Goal: Navigation & Orientation: Understand site structure

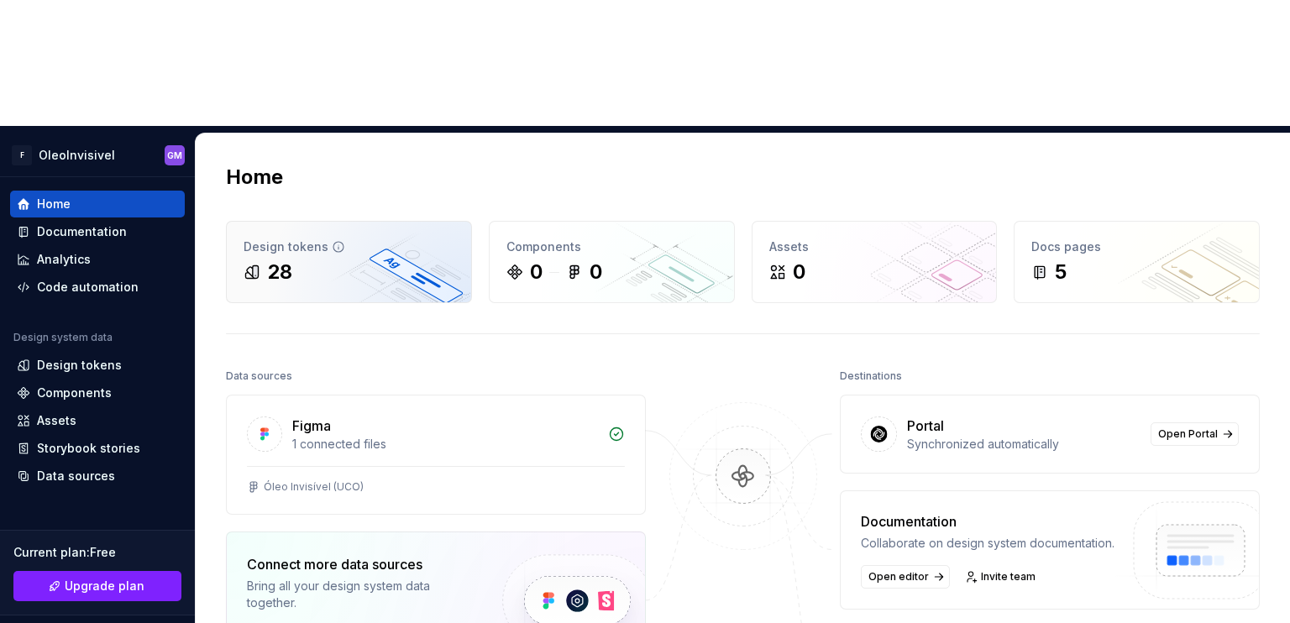
click at [393, 259] on div "28" at bounding box center [349, 272] width 211 height 27
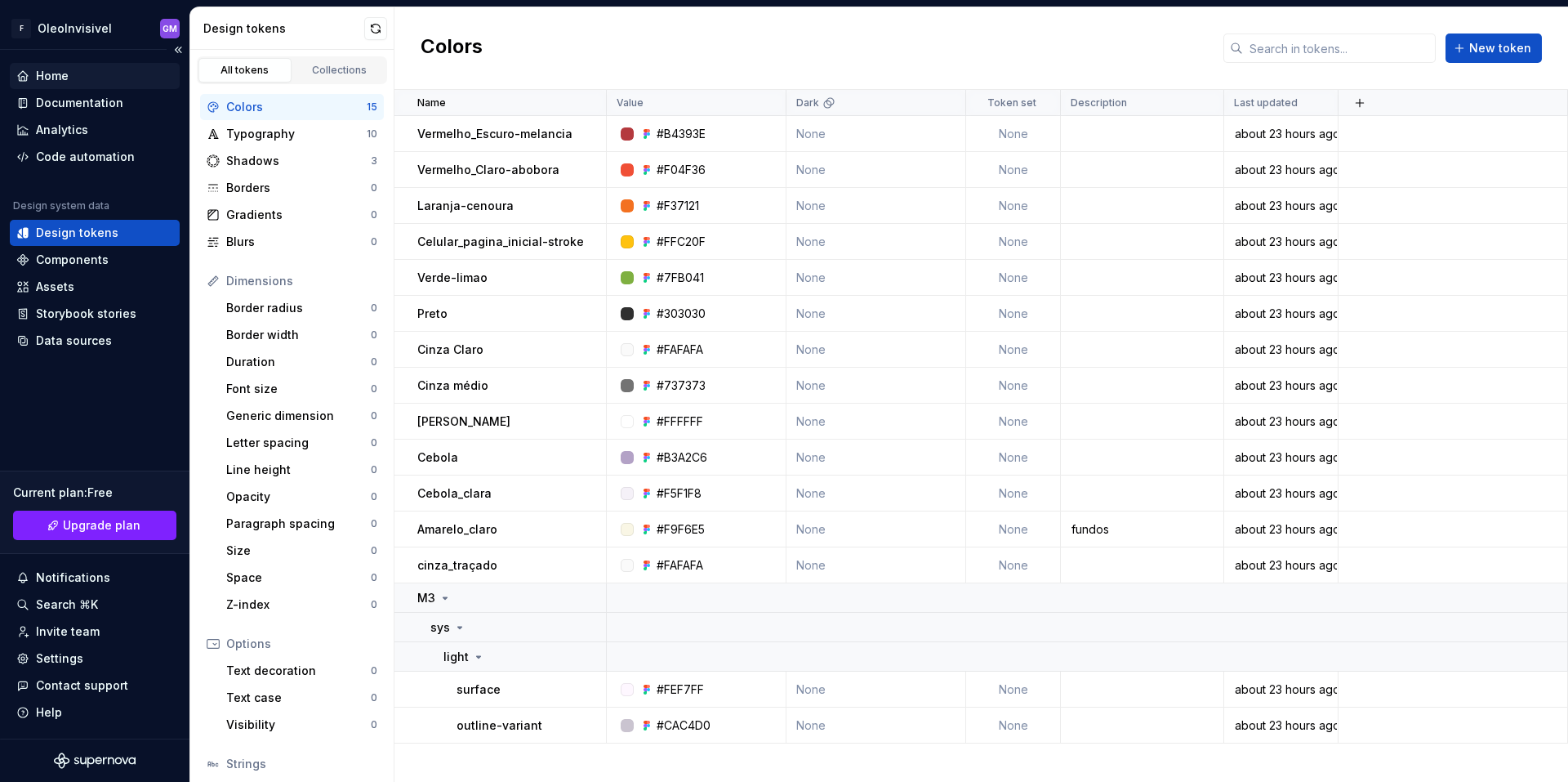
click at [97, 77] on div "Home" at bounding box center [94, 76] width 157 height 17
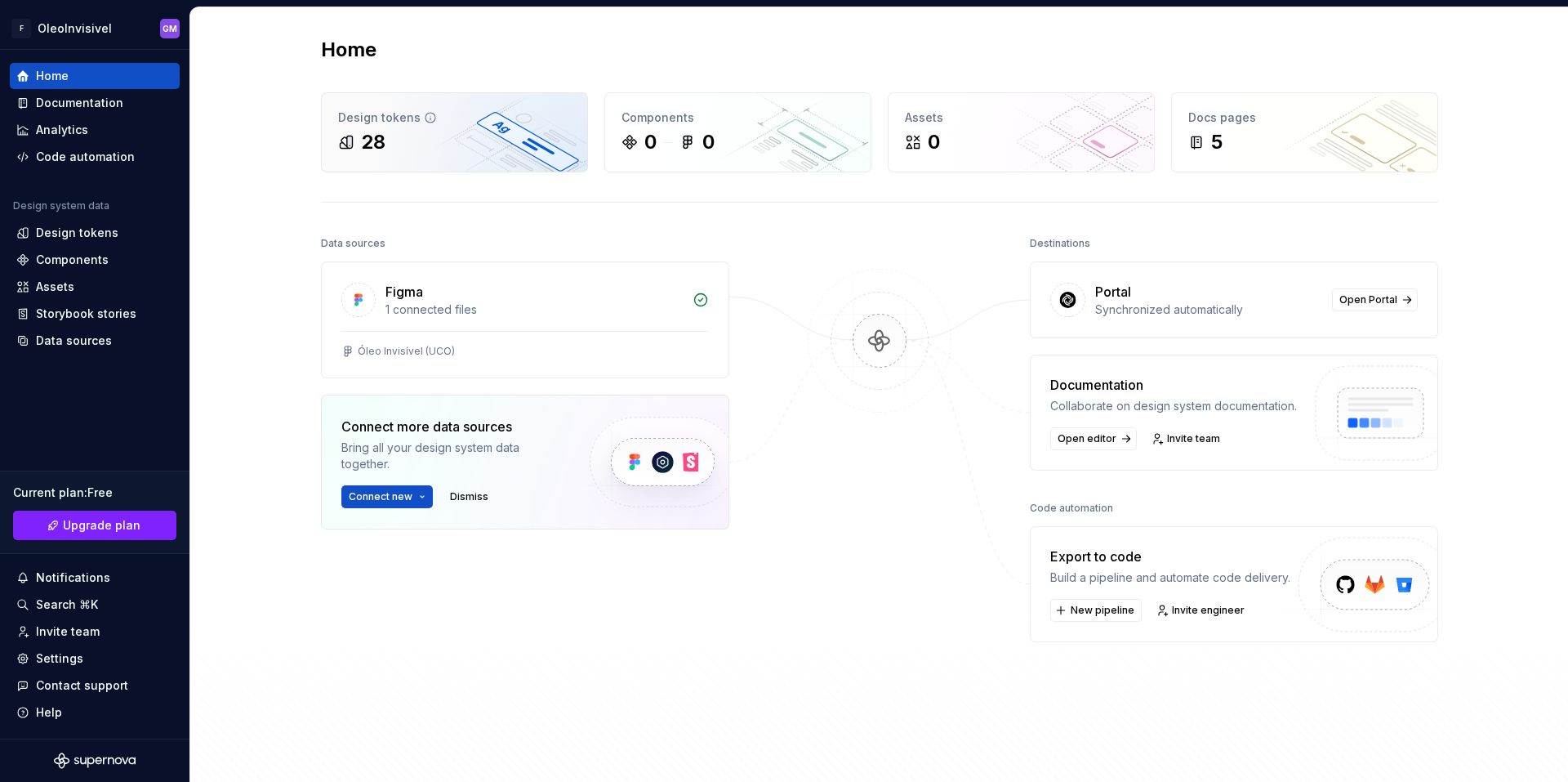
click at [472, 120] on div "Design tokens" at bounding box center [454, 118] width 232 height 17
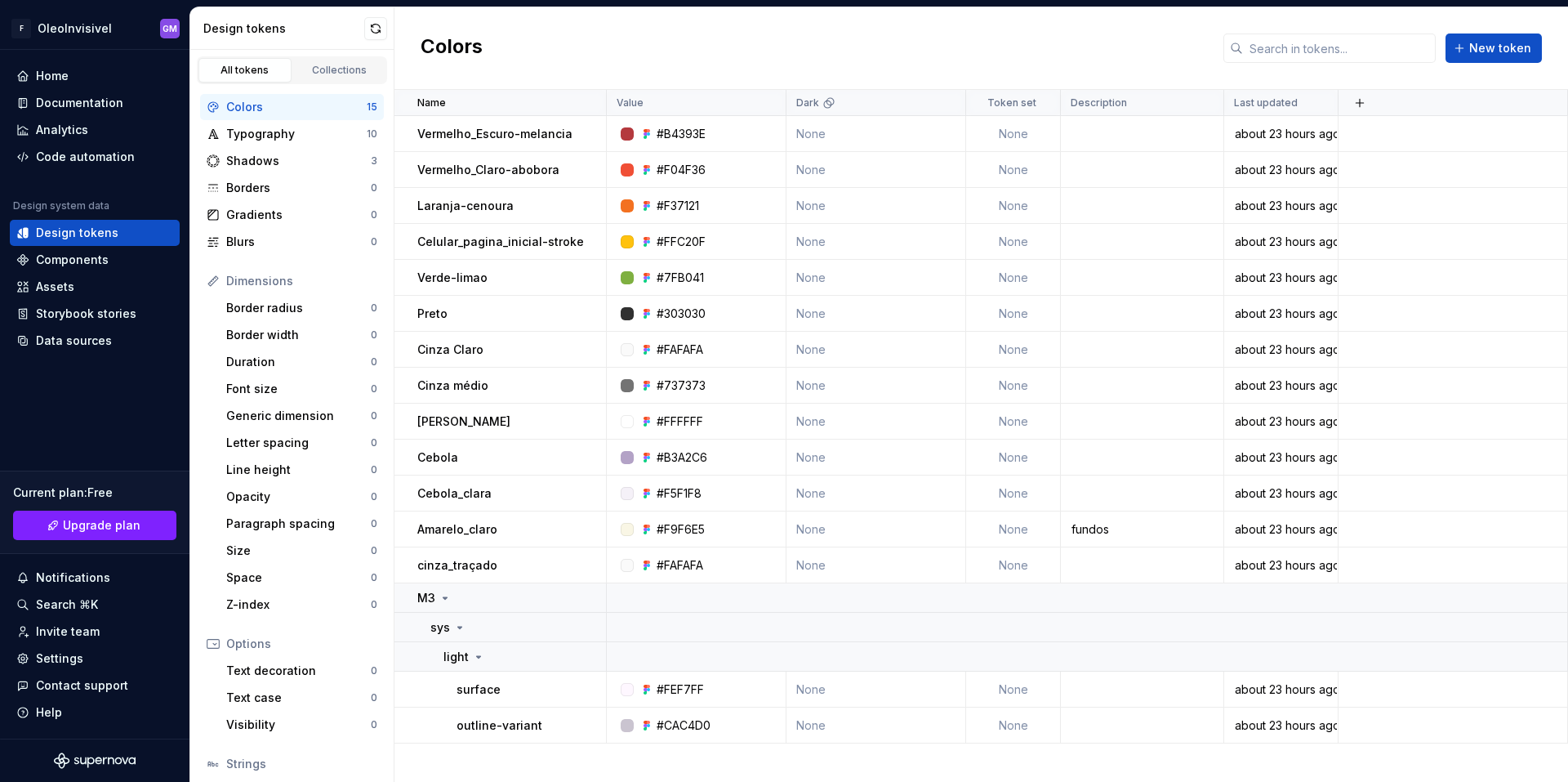
click at [312, 115] on div "Colors" at bounding box center [296, 107] width 140 height 17
drag, startPoint x: 313, startPoint y: 129, endPoint x: 326, endPoint y: 131, distance: 13.2
click at [314, 130] on div "Typography" at bounding box center [296, 133] width 140 height 17
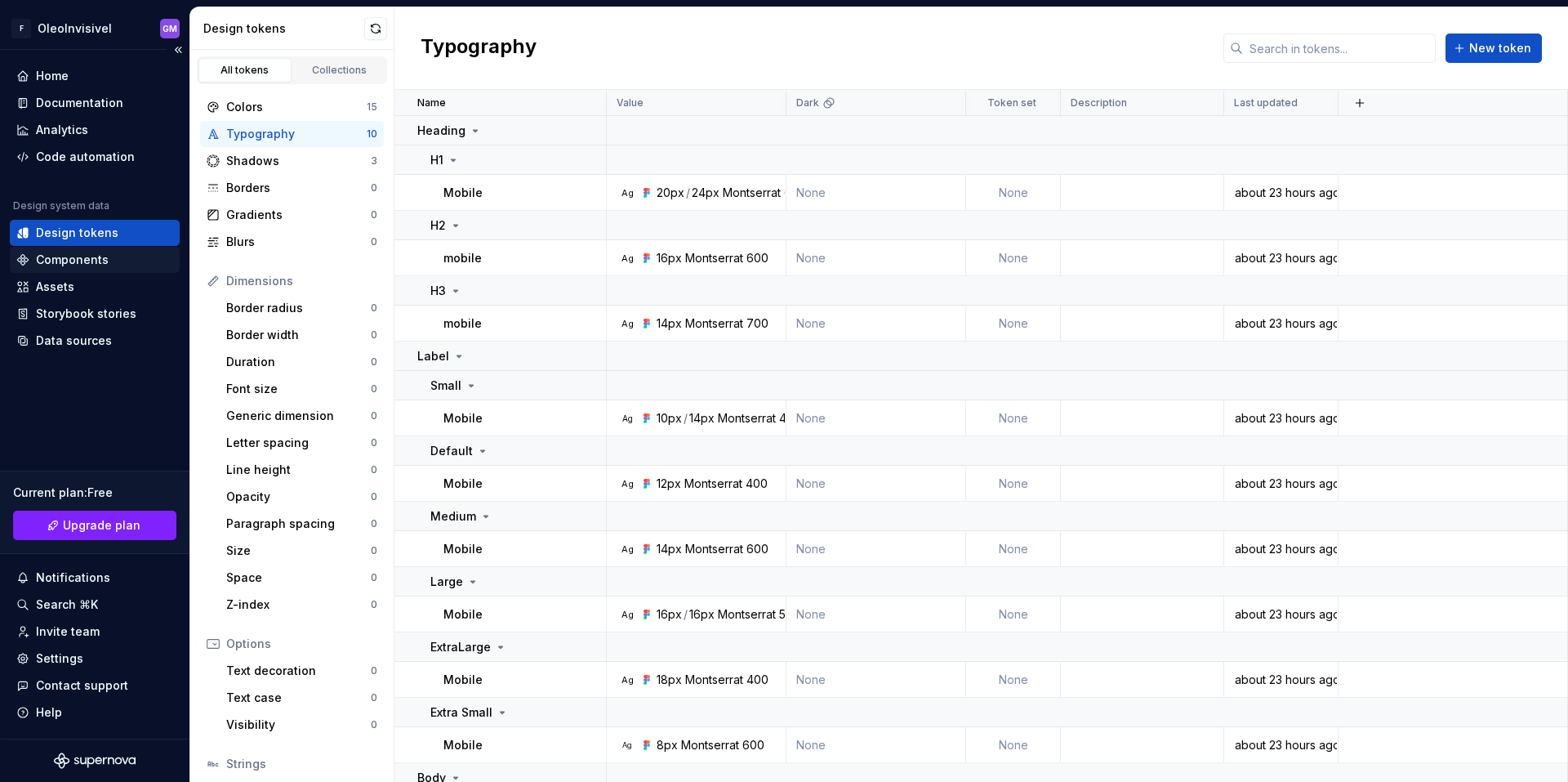
click at [119, 252] on div "Components" at bounding box center [94, 260] width 157 height 17
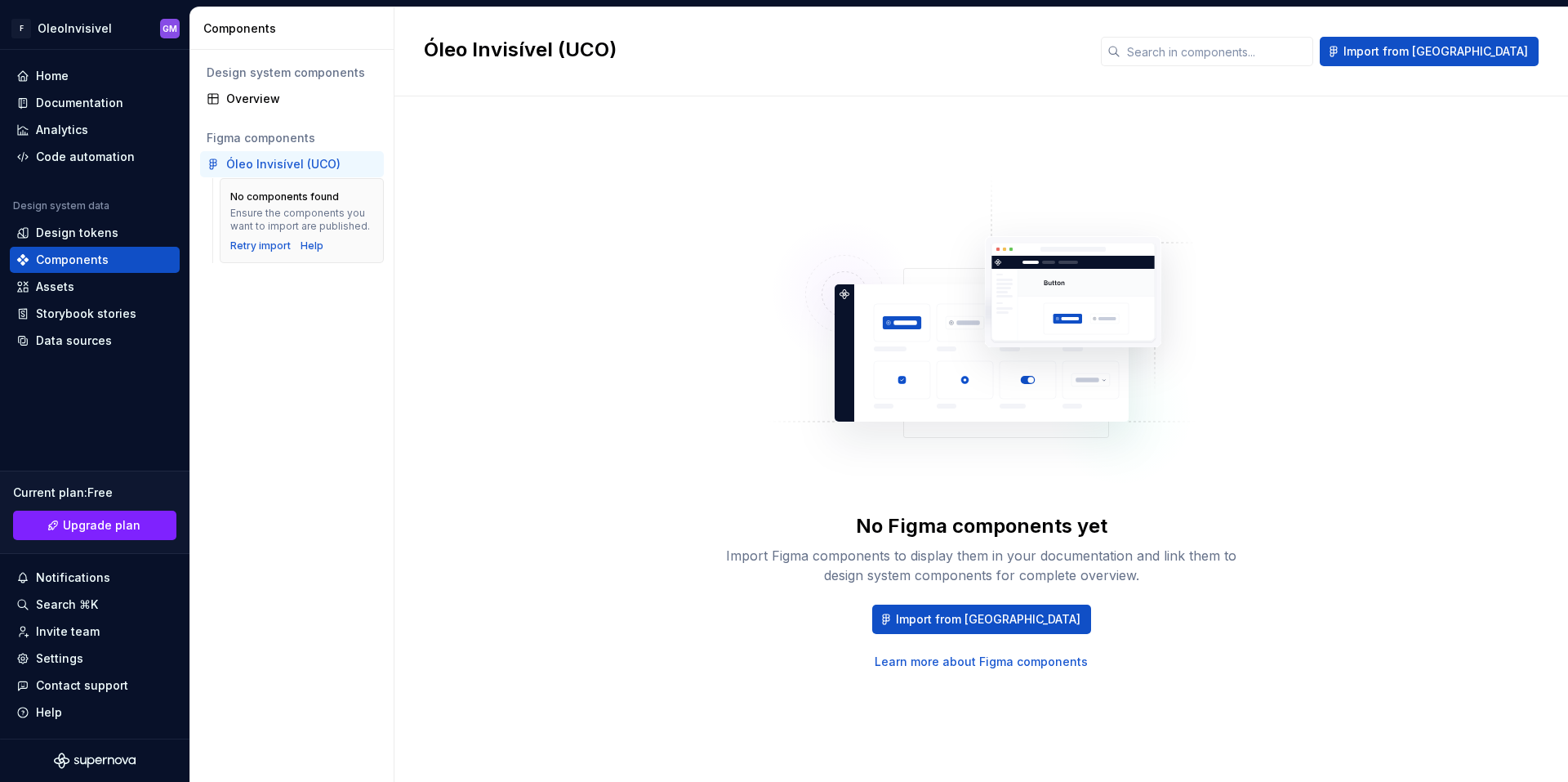
drag, startPoint x: 601, startPoint y: 212, endPoint x: 533, endPoint y: 227, distance: 69.6
click at [595, 222] on div "No Figma components yet Import Figma components to display them in your documen…" at bounding box center [981, 422] width 1114 height 594
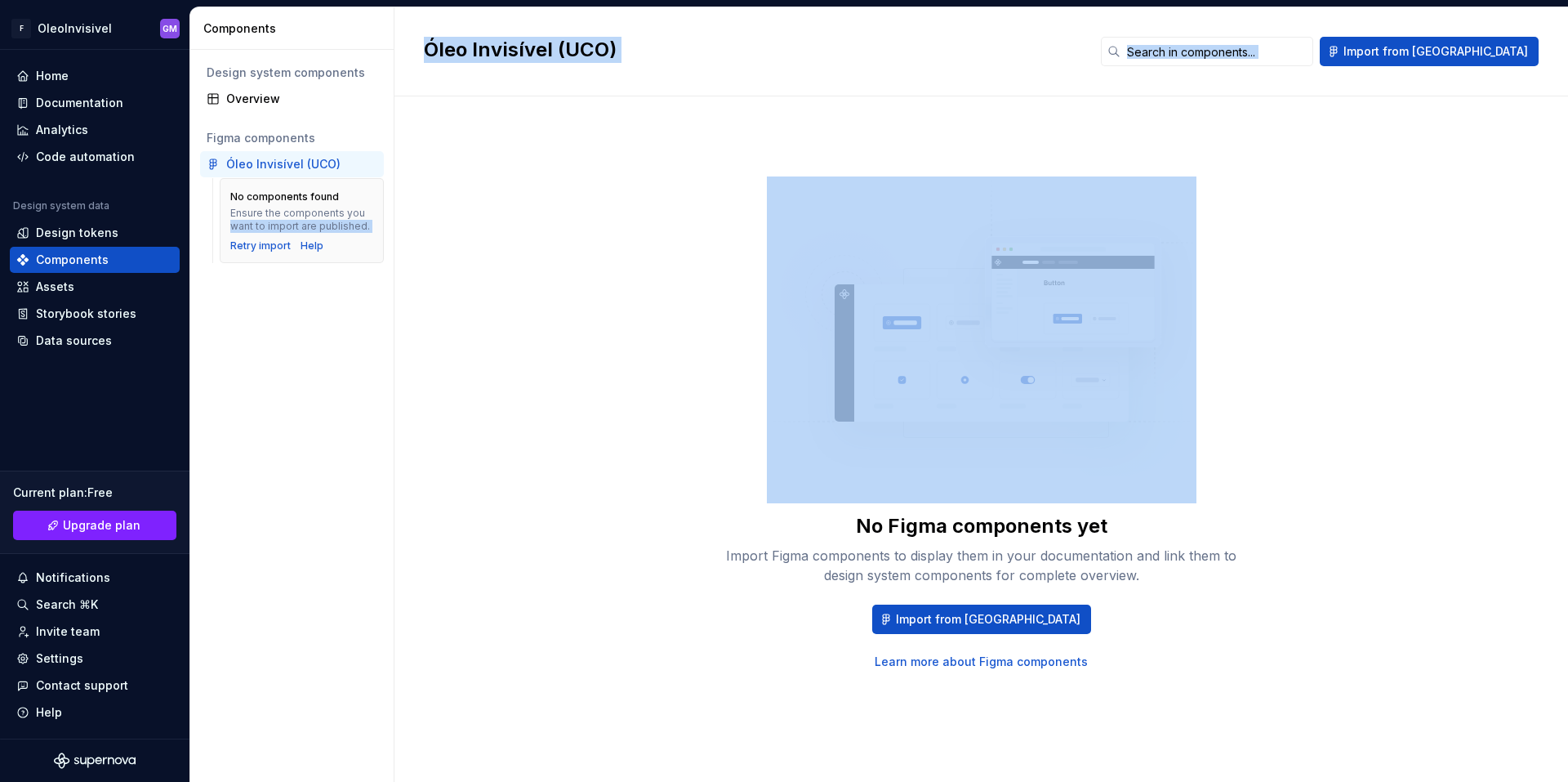
drag, startPoint x: 392, startPoint y: 212, endPoint x: 581, endPoint y: 340, distance: 228.3
click at [714, 411] on div "Components Design system components Overview Figma components Óleo Invisível (U…" at bounding box center [879, 395] width 1377 height 774
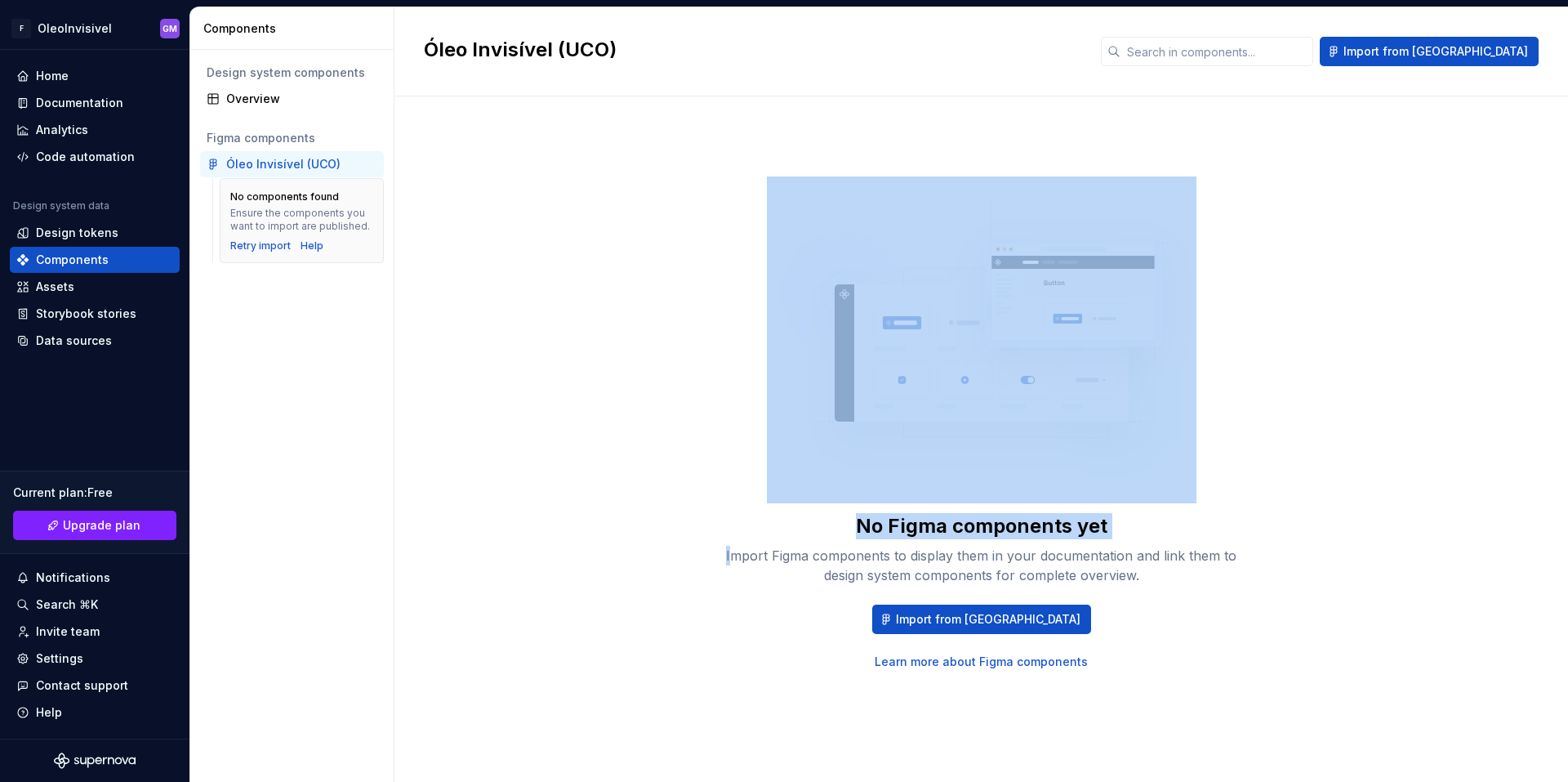
drag, startPoint x: 737, startPoint y: 503, endPoint x: 605, endPoint y: 185, distance: 344.3
click at [605, 185] on div "No Figma components yet Import Figma components to display them in your documen…" at bounding box center [981, 422] width 1114 height 594
click at [576, 274] on div "No Figma components yet Import Figma components to display them in your documen…" at bounding box center [981, 422] width 1114 height 594
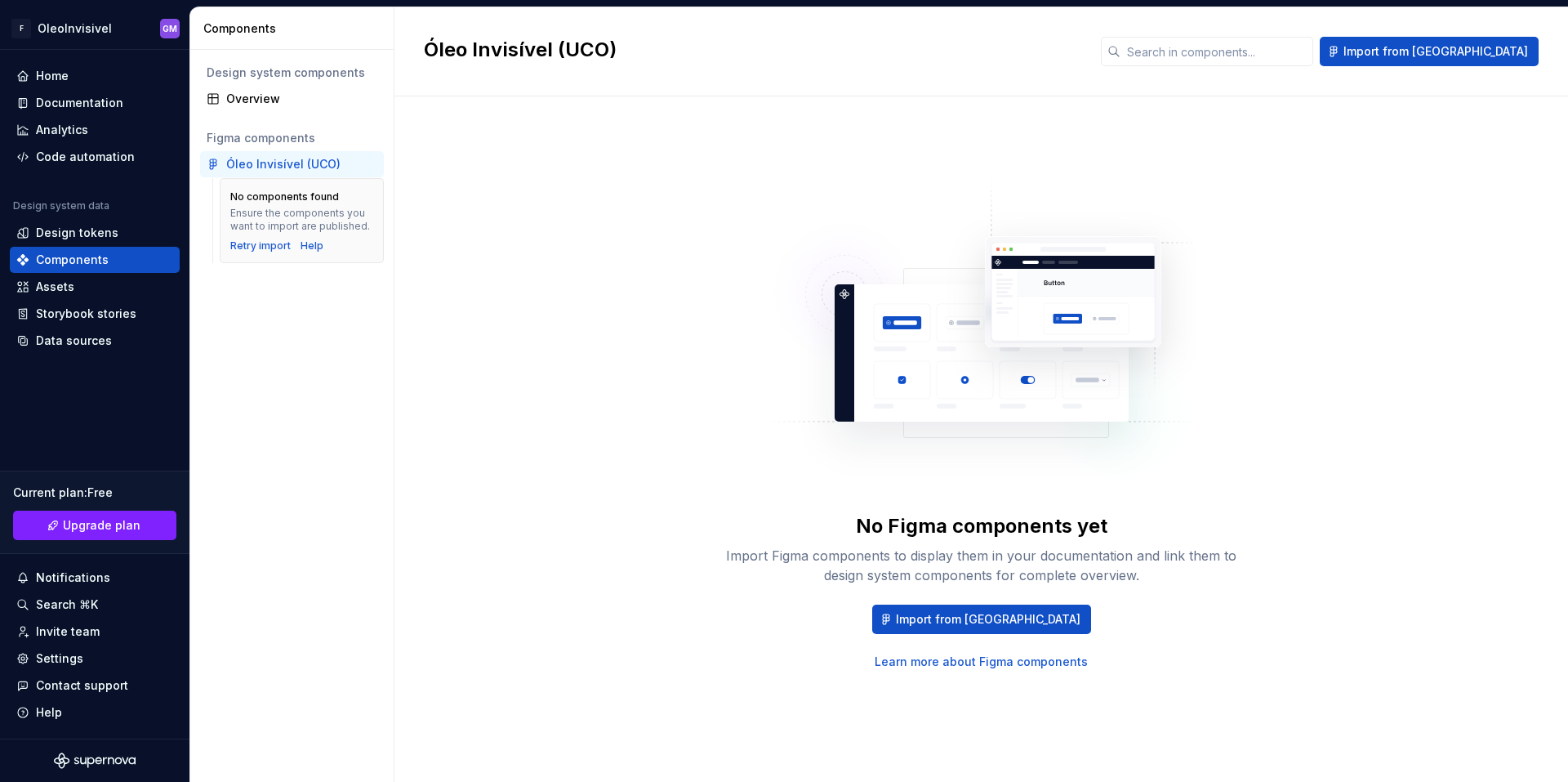
drag, startPoint x: 671, startPoint y: 306, endPoint x: 556, endPoint y: 281, distance: 117.7
click at [597, 298] on div "No Figma components yet Import Figma components to display them in your documen…" at bounding box center [981, 422] width 1114 height 594
click at [94, 83] on div "Home" at bounding box center [94, 76] width 157 height 17
